Goal: Find specific page/section: Find specific page/section

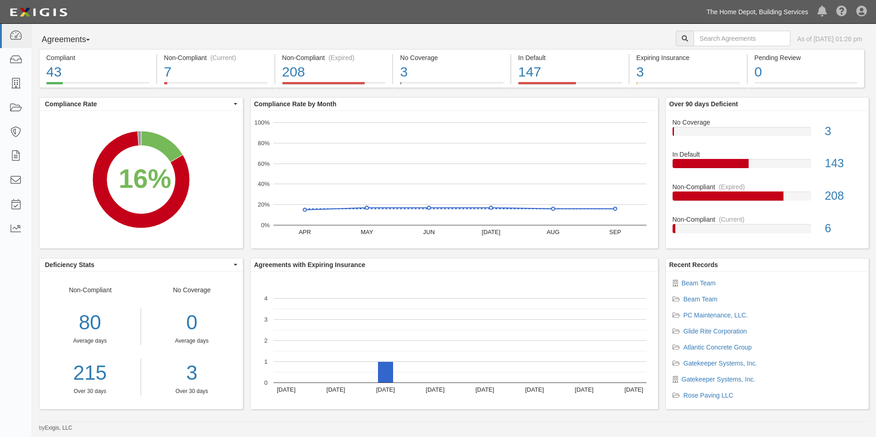
click at [769, 15] on link "The Home Depot, Building Services" at bounding box center [757, 12] width 111 height 18
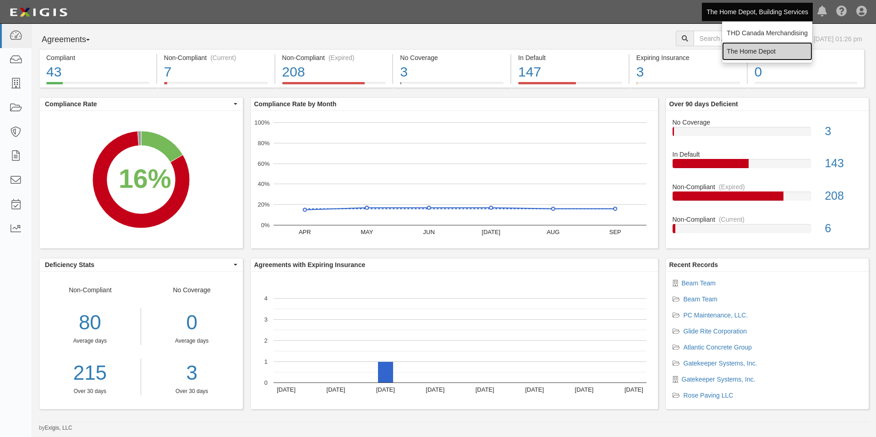
click at [758, 49] on link "The Home Depot" at bounding box center [767, 51] width 90 height 18
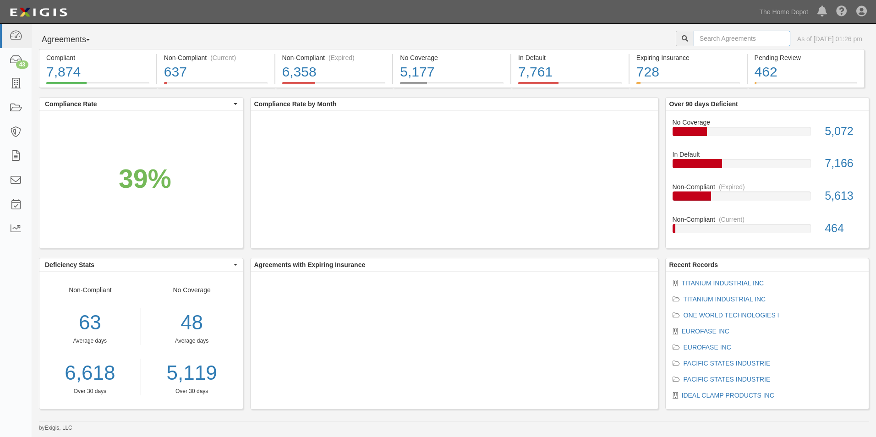
click at [706, 35] on input "text" at bounding box center [741, 39] width 97 height 16
paste input "Nazarkol"
type input "Nazarkol"
